Goal: Find specific page/section: Find specific page/section

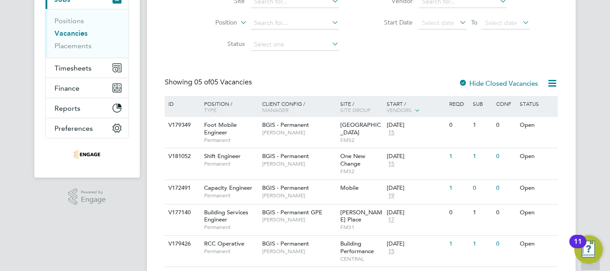
scroll to position [145, 0]
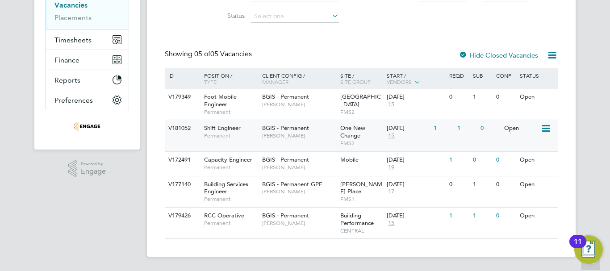
click at [236, 133] on span "Permanent" at bounding box center [231, 135] width 54 height 7
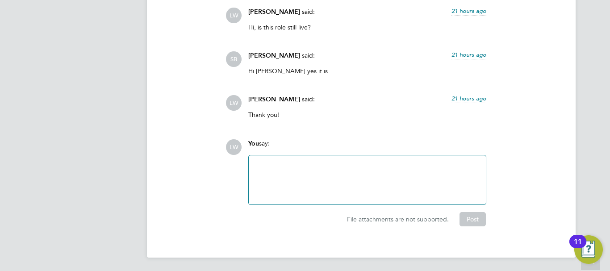
click at [321, 169] on div at bounding box center [367, 180] width 226 height 38
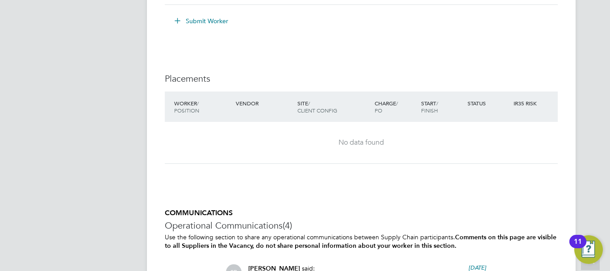
scroll to position [1160, 0]
